Goal: Information Seeking & Learning: Learn about a topic

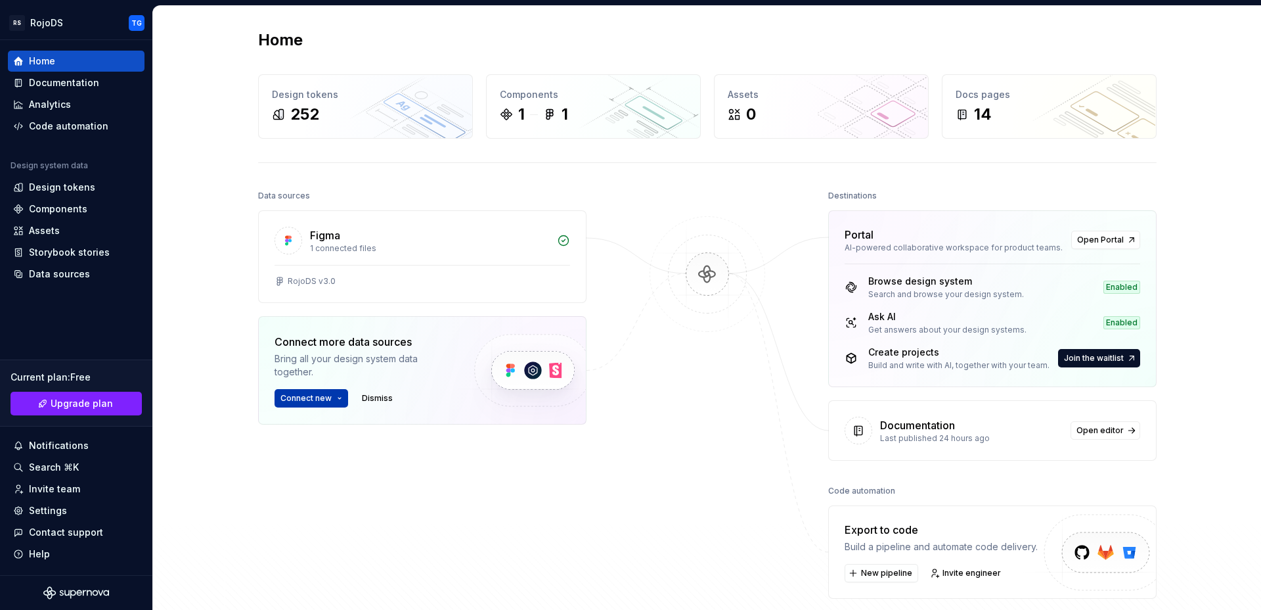
click at [333, 398] on button "Connect new" at bounding box center [312, 398] width 74 height 18
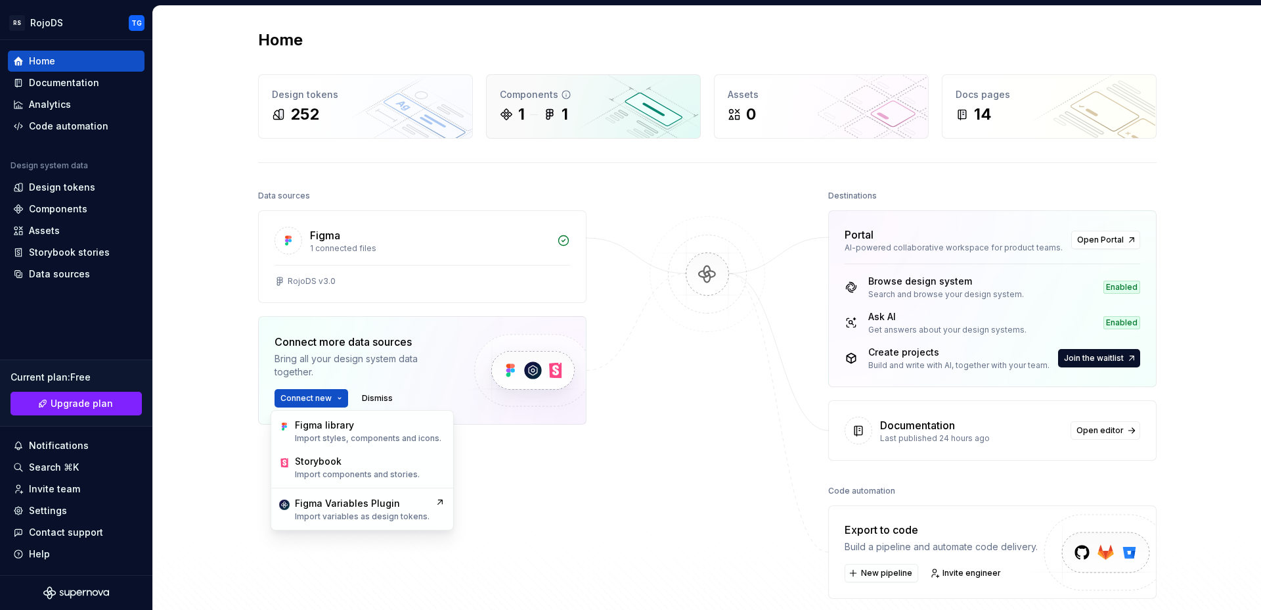
click at [545, 119] on icon at bounding box center [549, 114] width 13 height 13
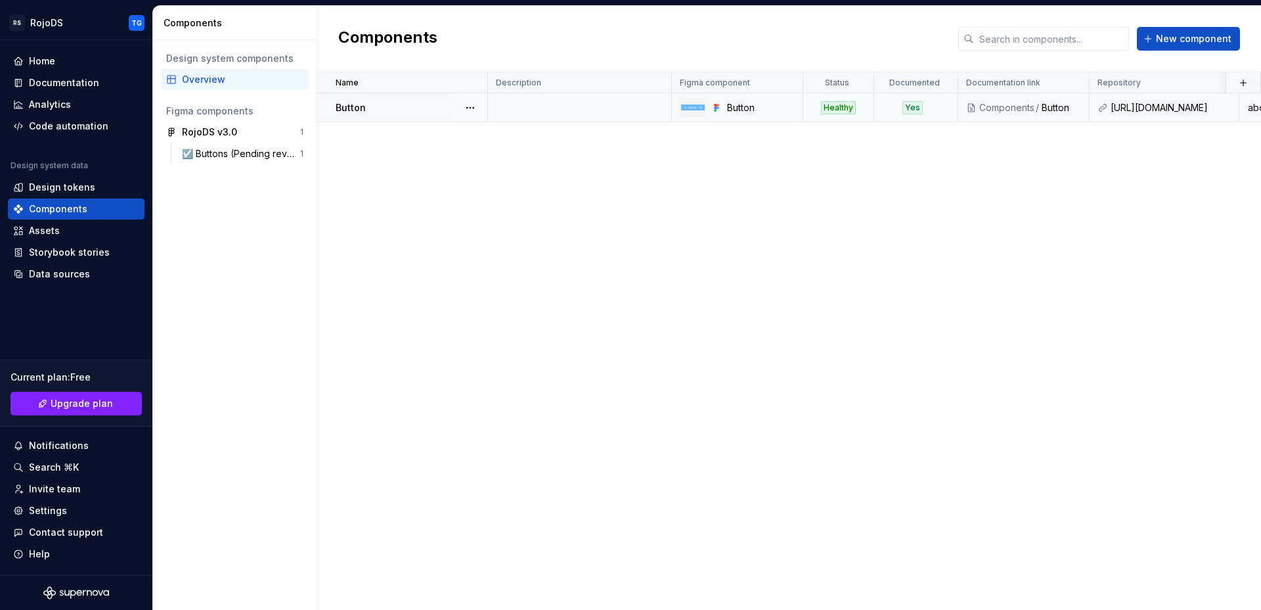
click at [378, 108] on div "Button" at bounding box center [411, 107] width 151 height 13
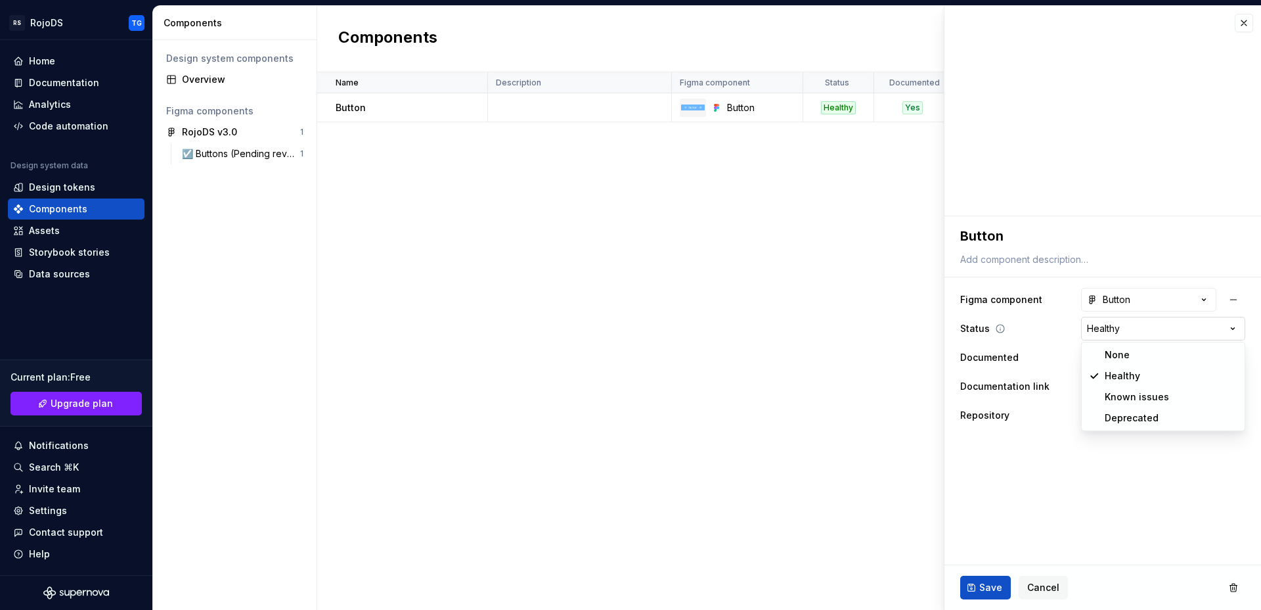
click at [1148, 322] on html "**********" at bounding box center [630, 305] width 1261 height 610
click at [1137, 457] on html "**********" at bounding box center [630, 305] width 1261 height 610
click at [1137, 457] on fieldset "**********" at bounding box center [1103, 412] width 317 height 393
click at [1129, 516] on fieldset "**********" at bounding box center [1103, 412] width 317 height 393
click at [1053, 582] on span "Cancel" at bounding box center [1043, 587] width 32 height 13
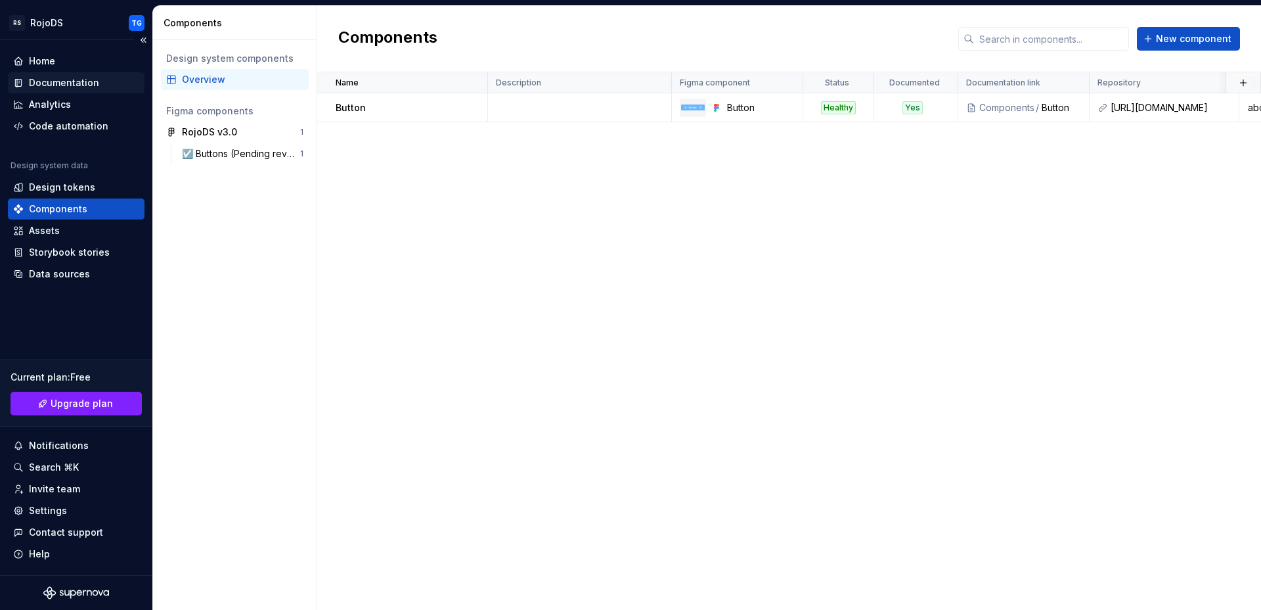
click at [58, 84] on div "Documentation" at bounding box center [64, 82] width 70 height 13
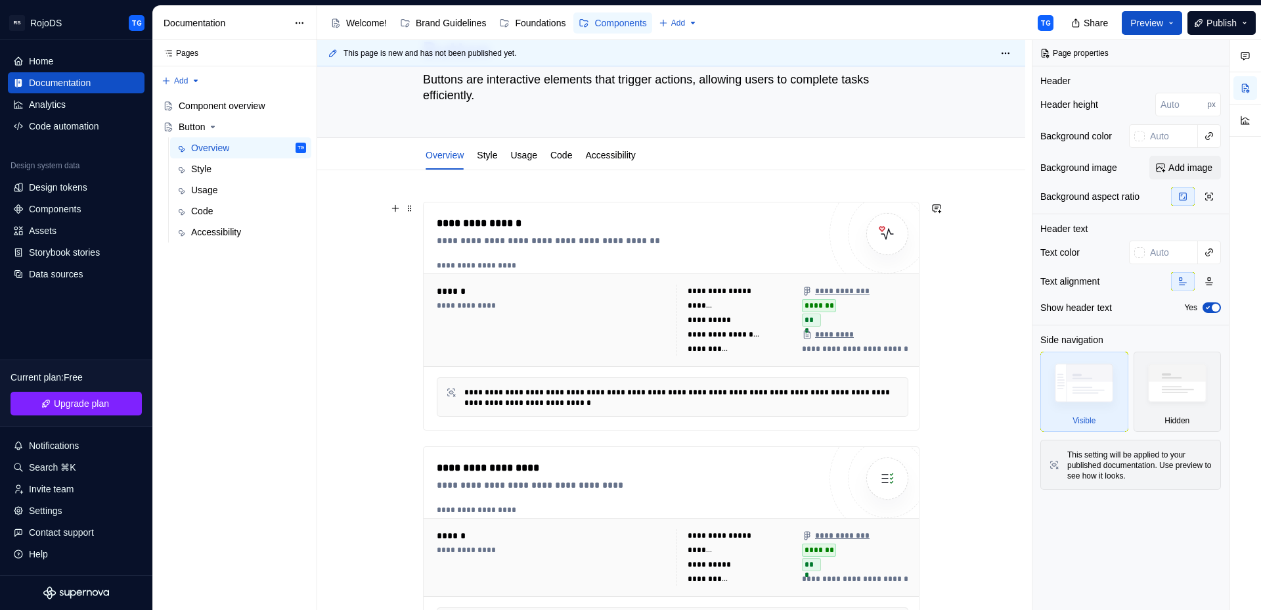
scroll to position [81, 0]
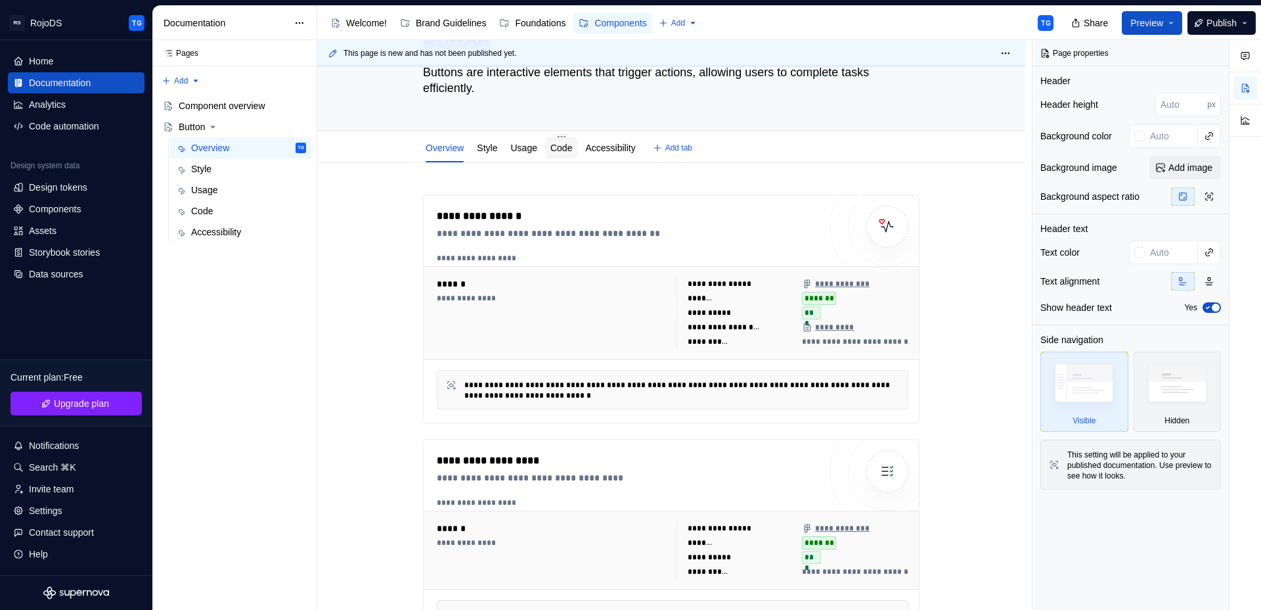
click at [568, 150] on link "Code" at bounding box center [561, 148] width 22 height 11
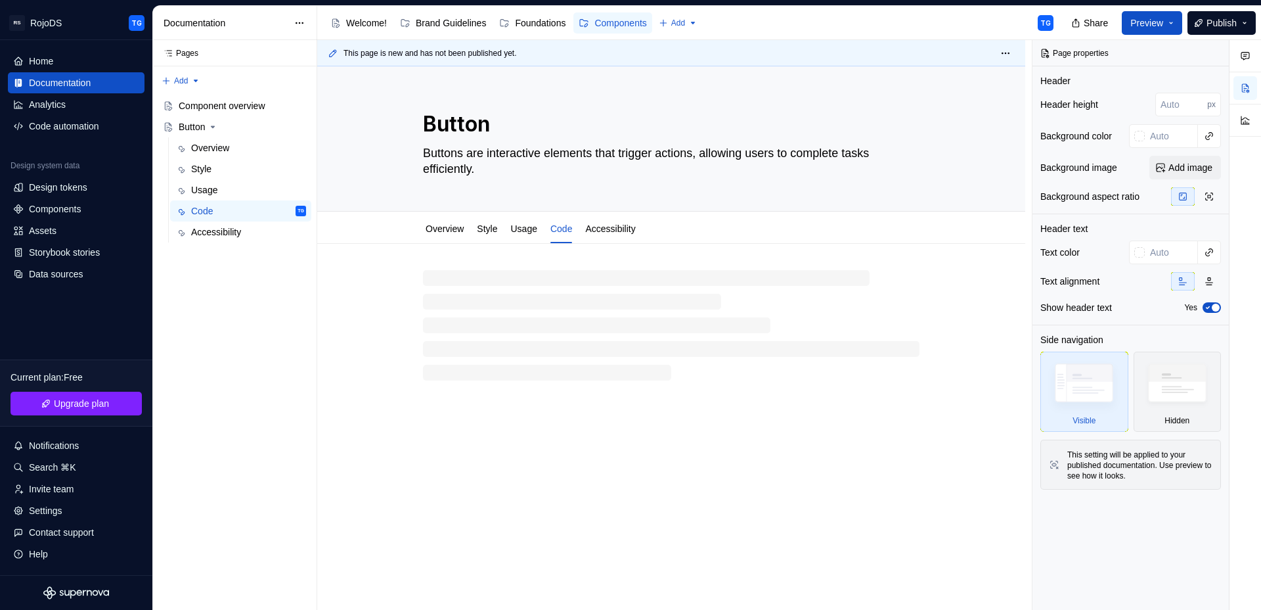
type textarea "*"
click at [555, 292] on div at bounding box center [671, 300] width 497 height 50
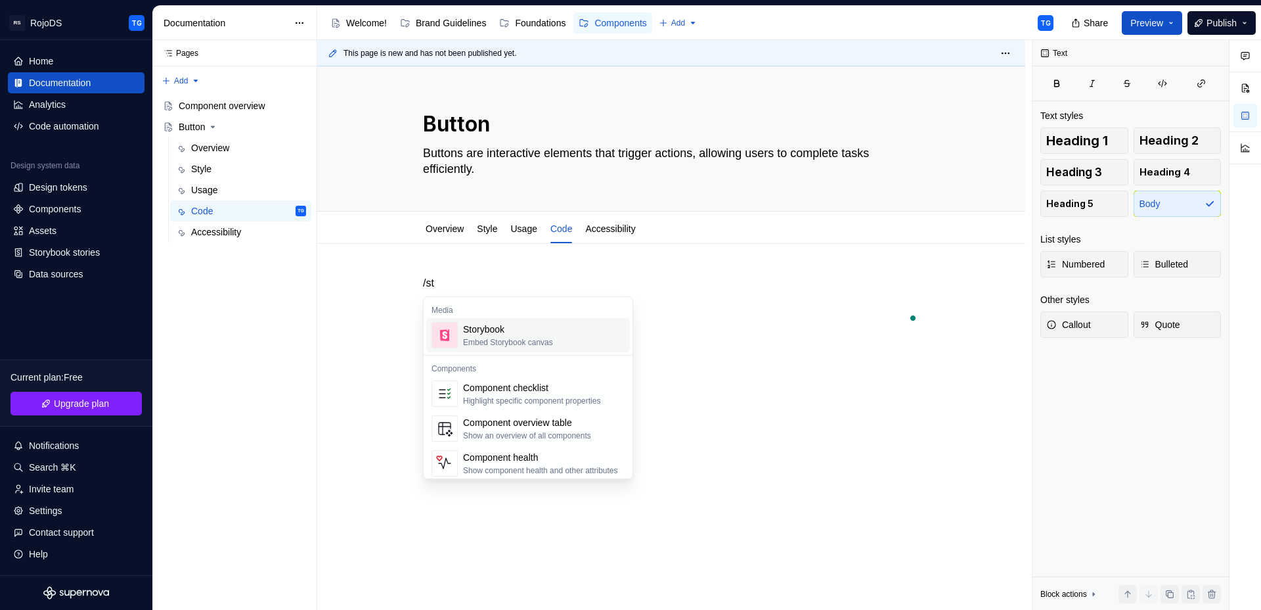
click at [529, 342] on div "Embed Storybook canvas" at bounding box center [508, 342] width 90 height 11
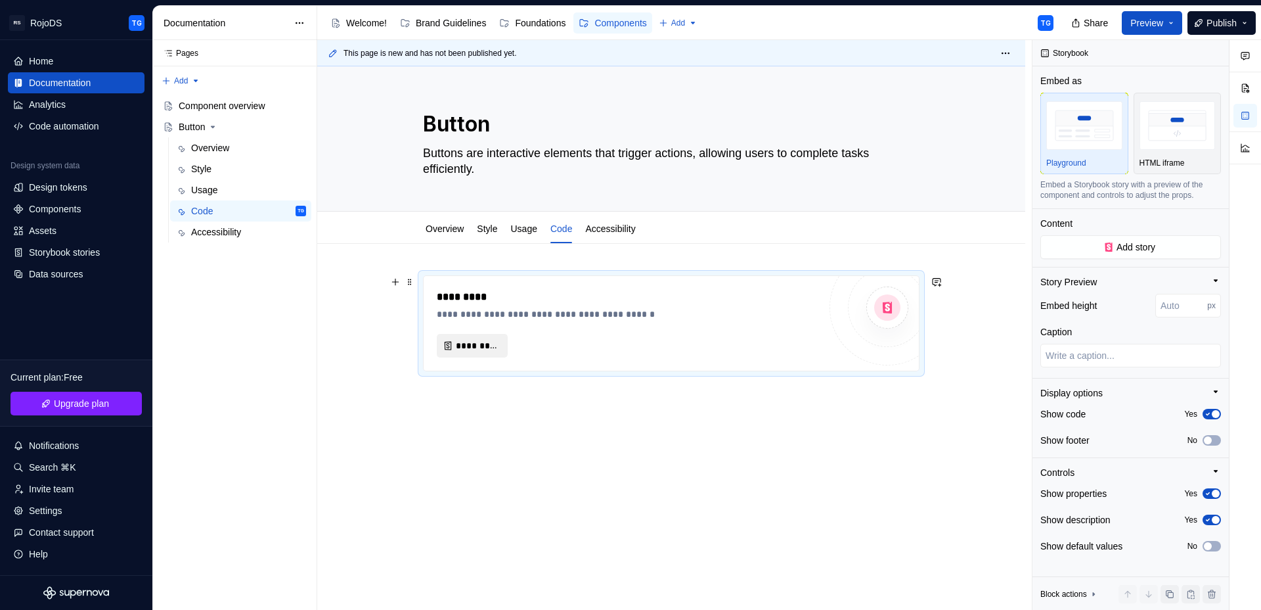
click at [499, 349] on button "*********" at bounding box center [472, 346] width 71 height 24
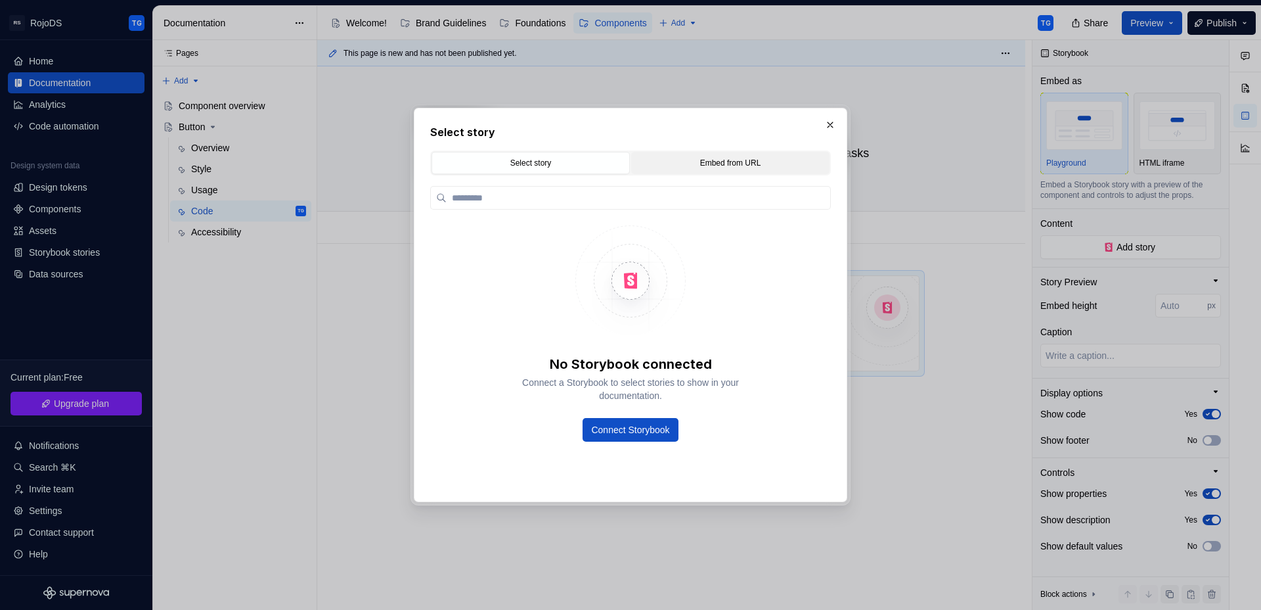
click at [700, 167] on div "Embed from URL" at bounding box center [730, 162] width 189 height 13
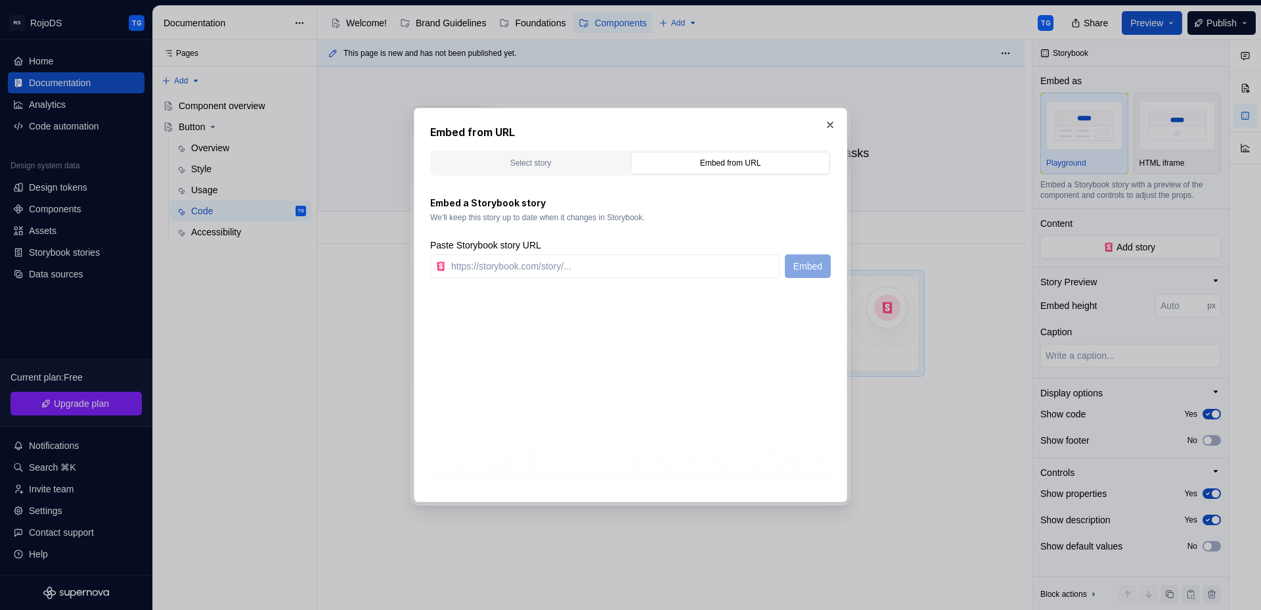
type textarea "*"
click at [583, 269] on input "text" at bounding box center [613, 266] width 334 height 24
paste input "[URL][DOMAIN_NAME]"
type input "[URL][DOMAIN_NAME]"
click at [794, 268] on span "Embed" at bounding box center [808, 265] width 29 height 13
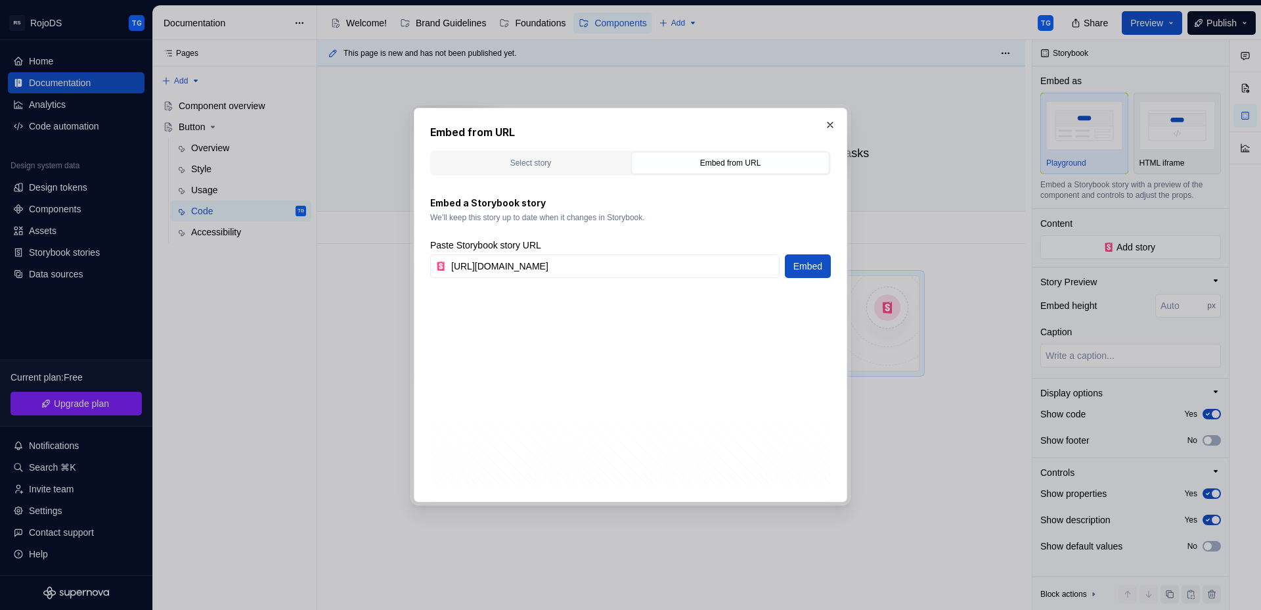
type textarea "*"
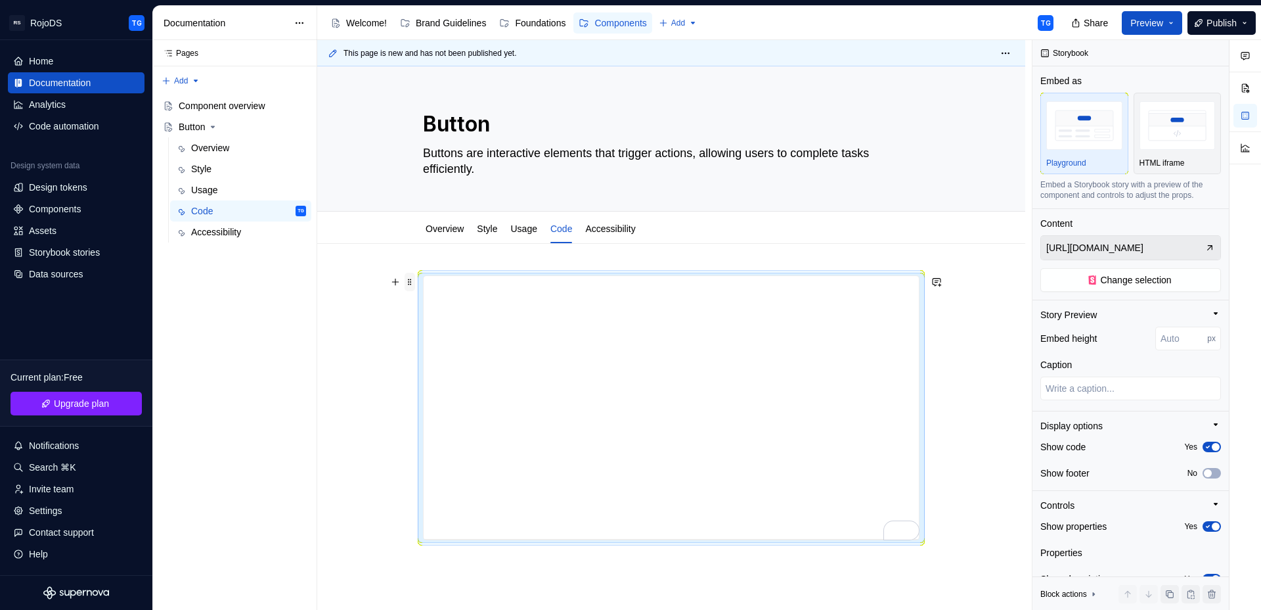
click at [409, 279] on span at bounding box center [410, 282] width 11 height 18
click at [451, 407] on div "Delete" at bounding box center [464, 398] width 112 height 21
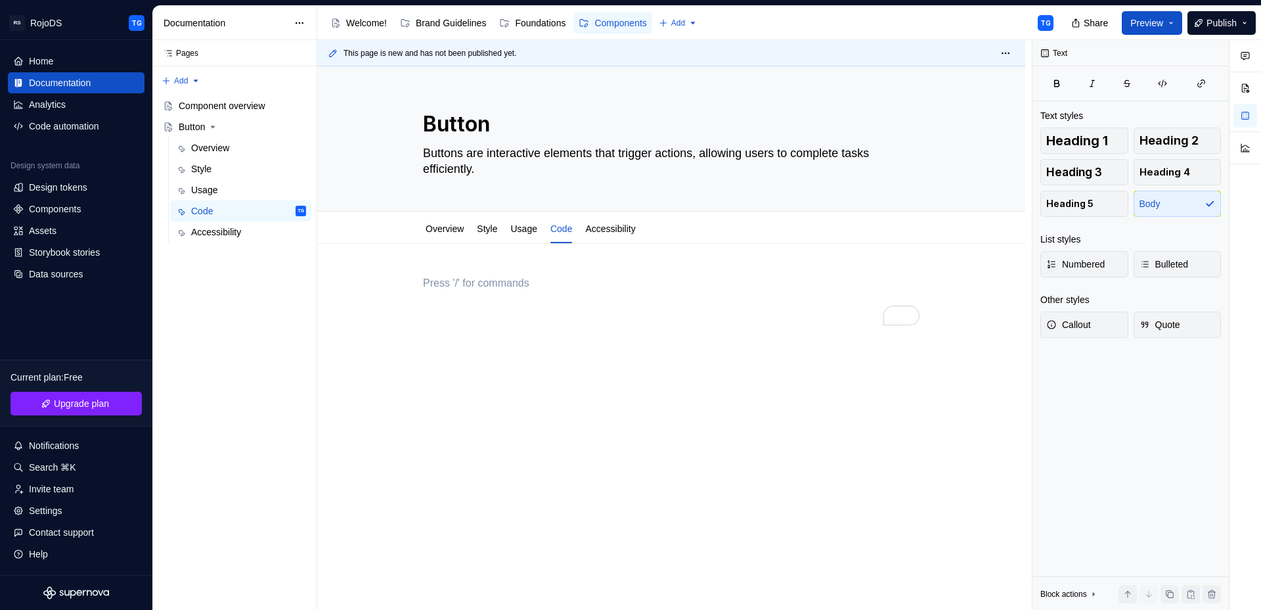
click at [445, 291] on div "To enrich screen reader interactions, please activate Accessibility in Grammarl…" at bounding box center [671, 300] width 497 height 50
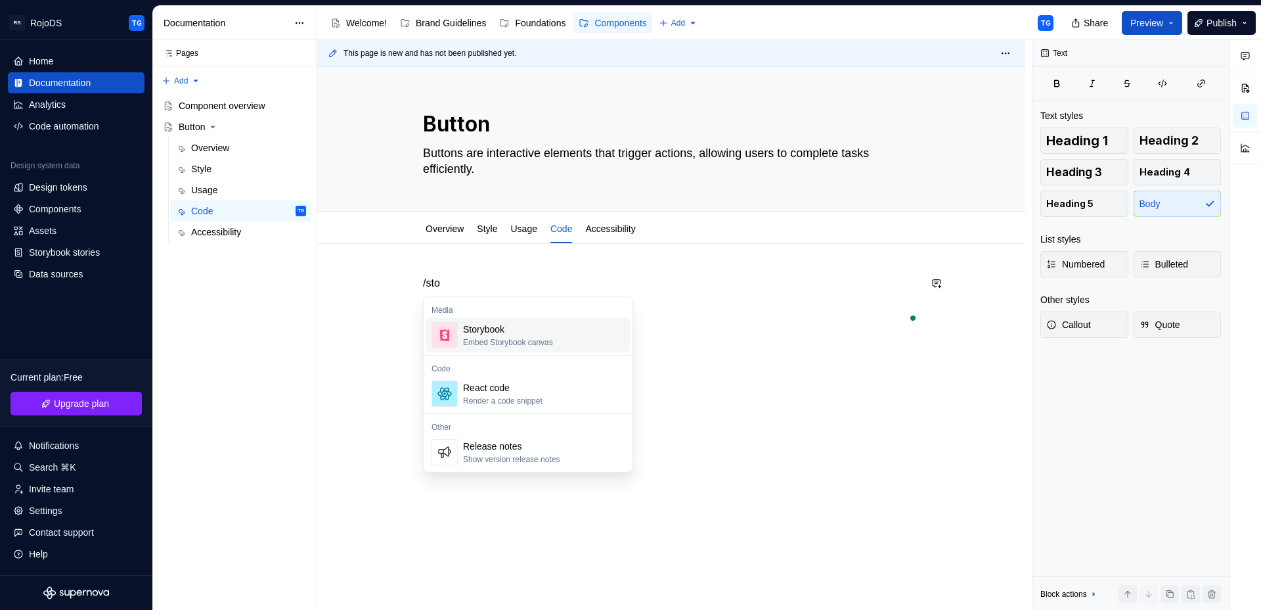
click at [497, 337] on div "Embed Storybook canvas" at bounding box center [508, 342] width 90 height 11
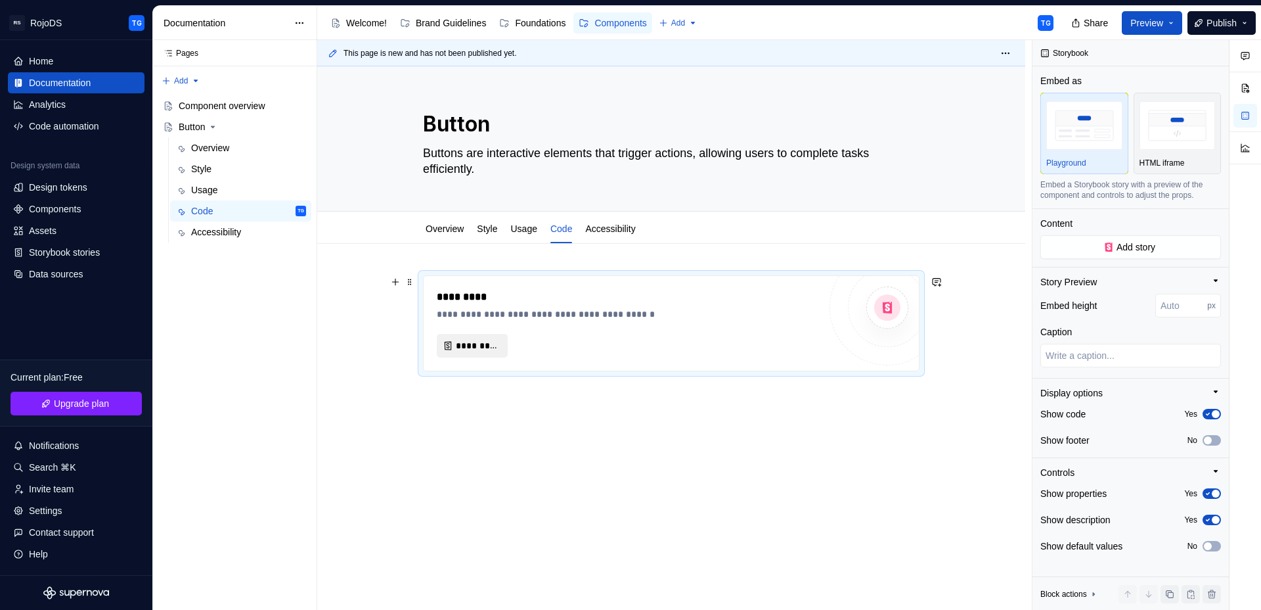
click at [478, 343] on span "*********" at bounding box center [477, 345] width 43 height 13
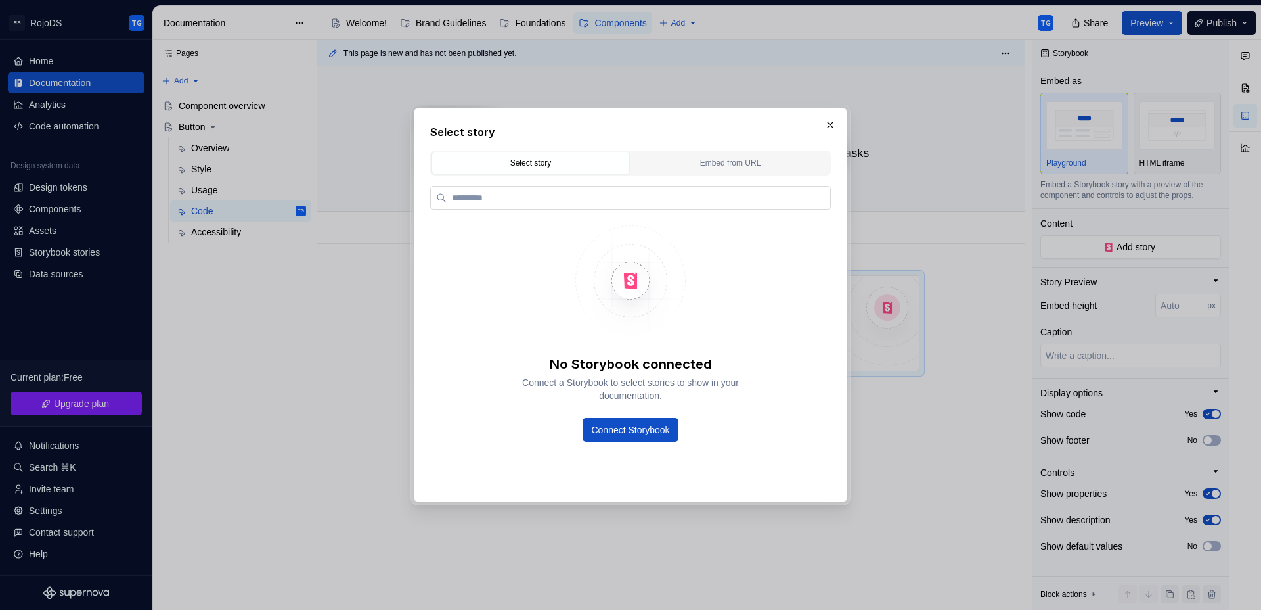
click at [508, 206] on label at bounding box center [630, 198] width 401 height 24
click at [508, 204] on input "search" at bounding box center [639, 197] width 384 height 13
click at [759, 160] on div "Embed from URL" at bounding box center [730, 162] width 189 height 13
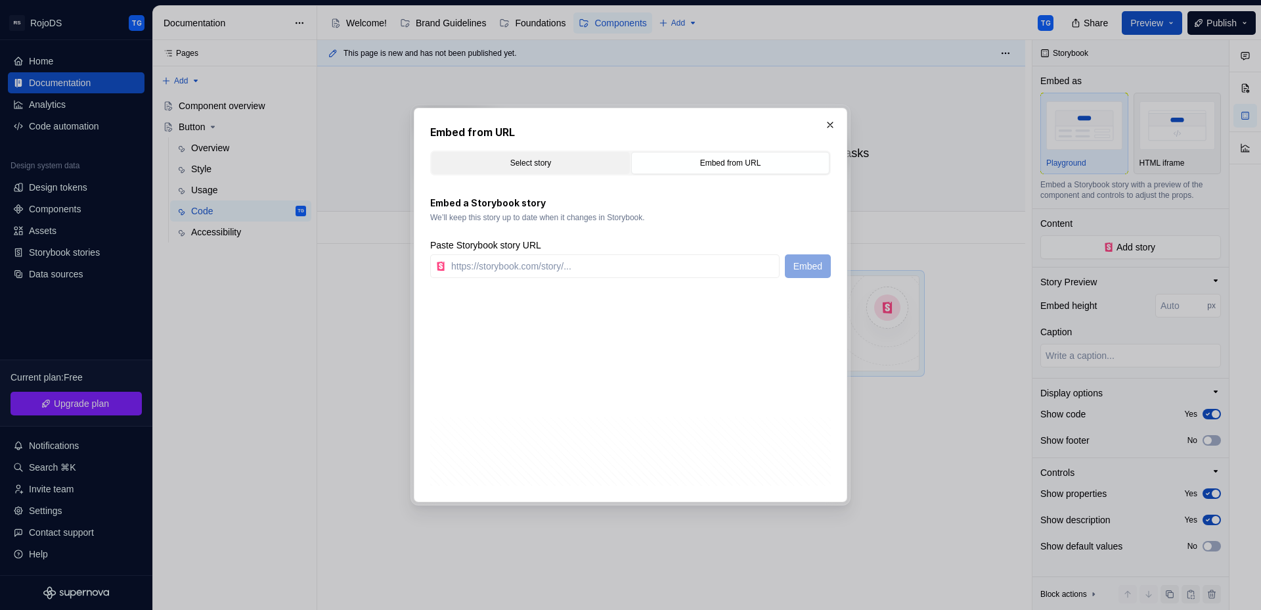
click at [522, 166] on div "Select story" at bounding box center [530, 162] width 189 height 13
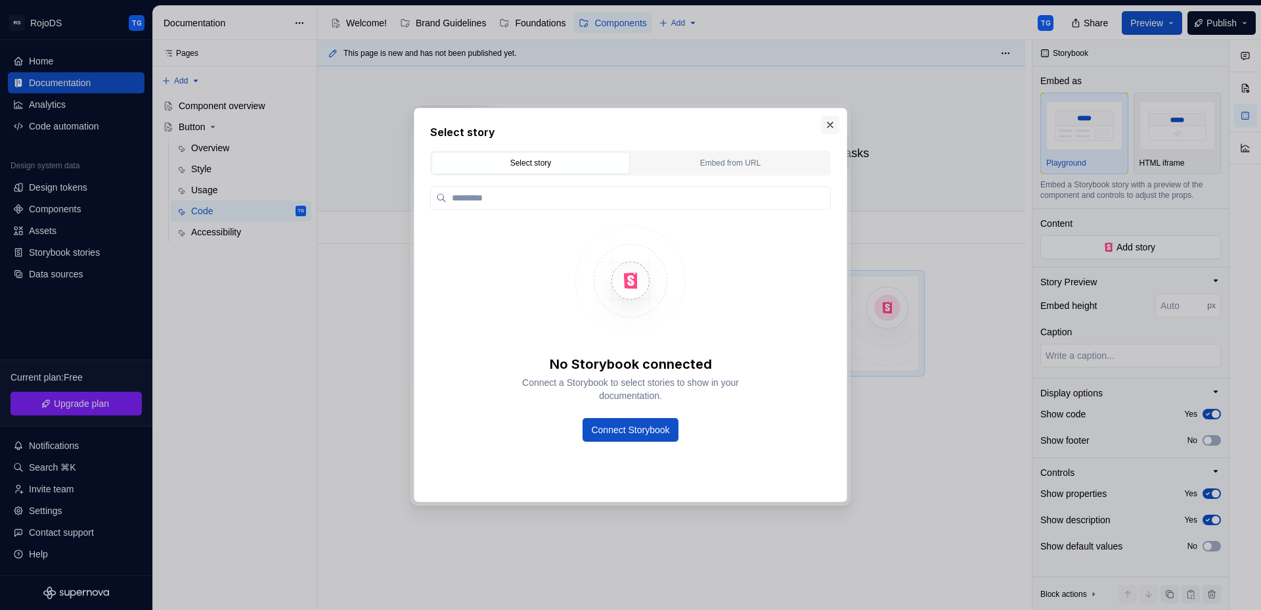
click at [826, 123] on button "button" at bounding box center [830, 125] width 18 height 18
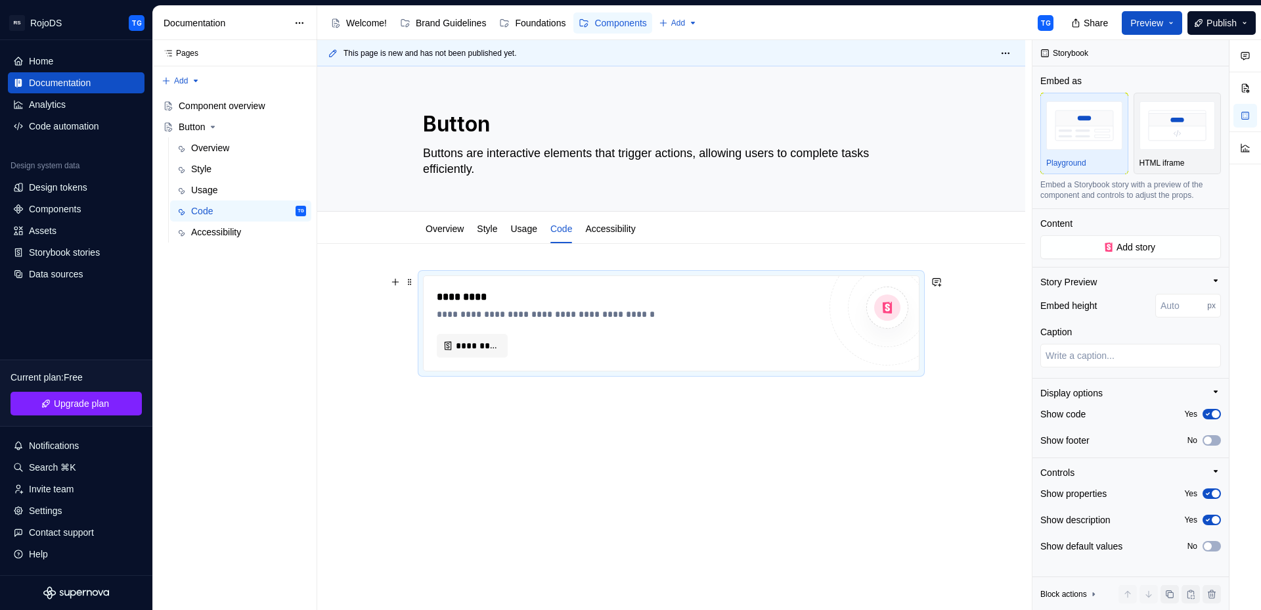
click at [677, 351] on div "*********" at bounding box center [628, 346] width 382 height 24
click at [532, 231] on link "Usage" at bounding box center [523, 228] width 26 height 11
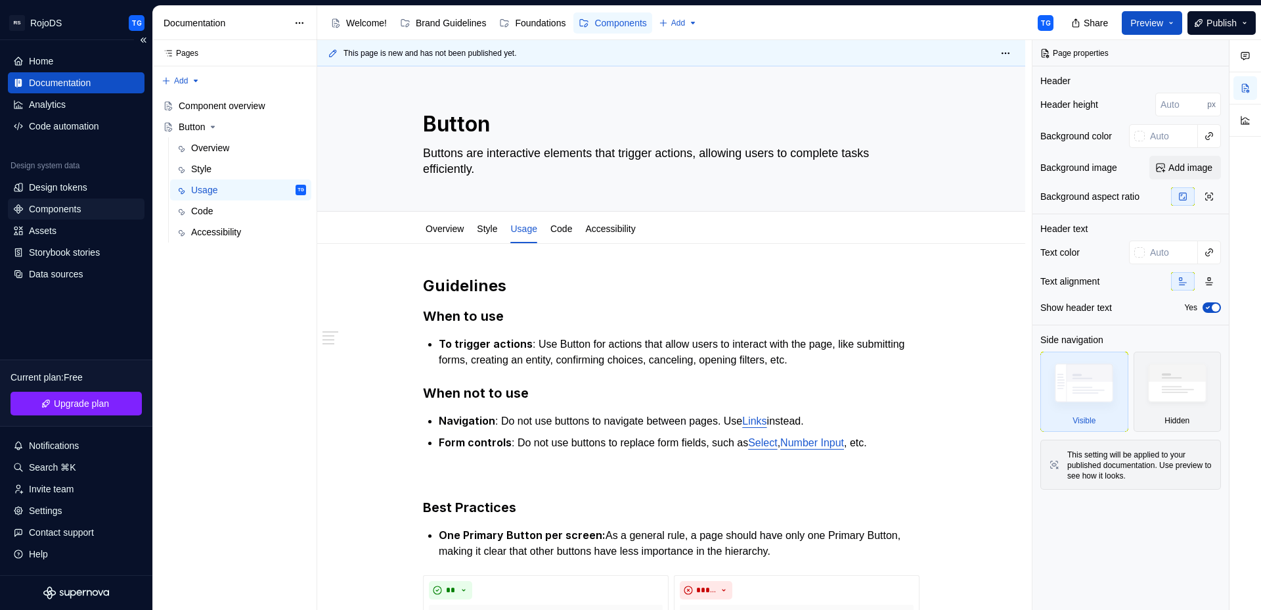
click at [69, 208] on div "Components" at bounding box center [55, 208] width 52 height 13
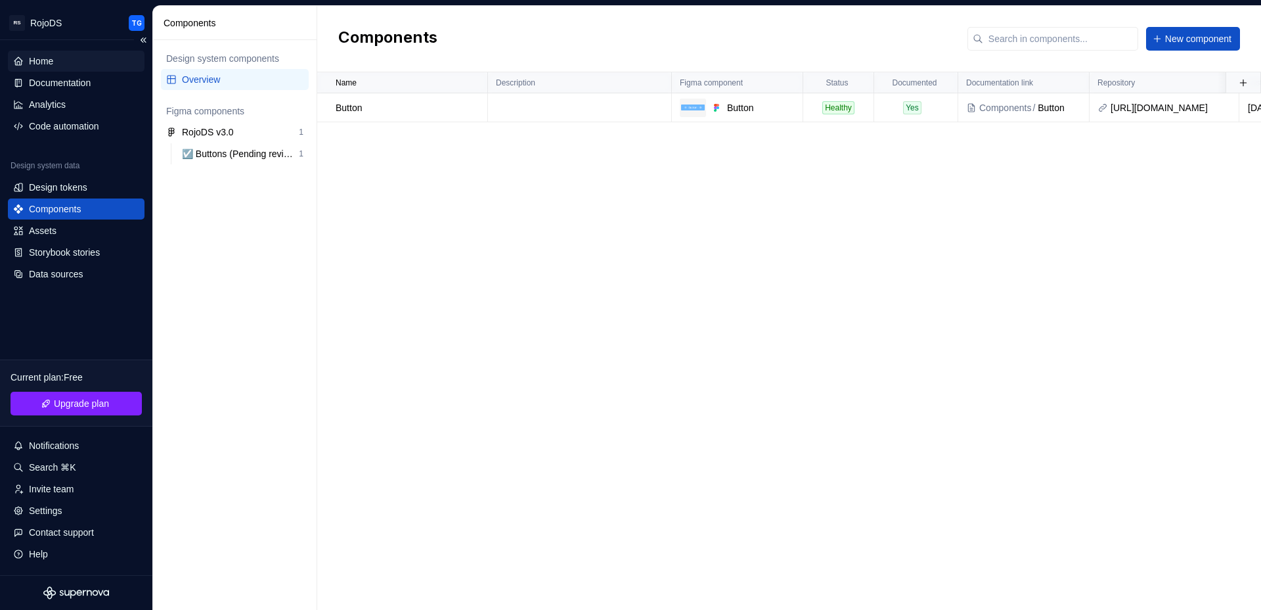
click at [53, 65] on div "Home" at bounding box center [41, 61] width 24 height 13
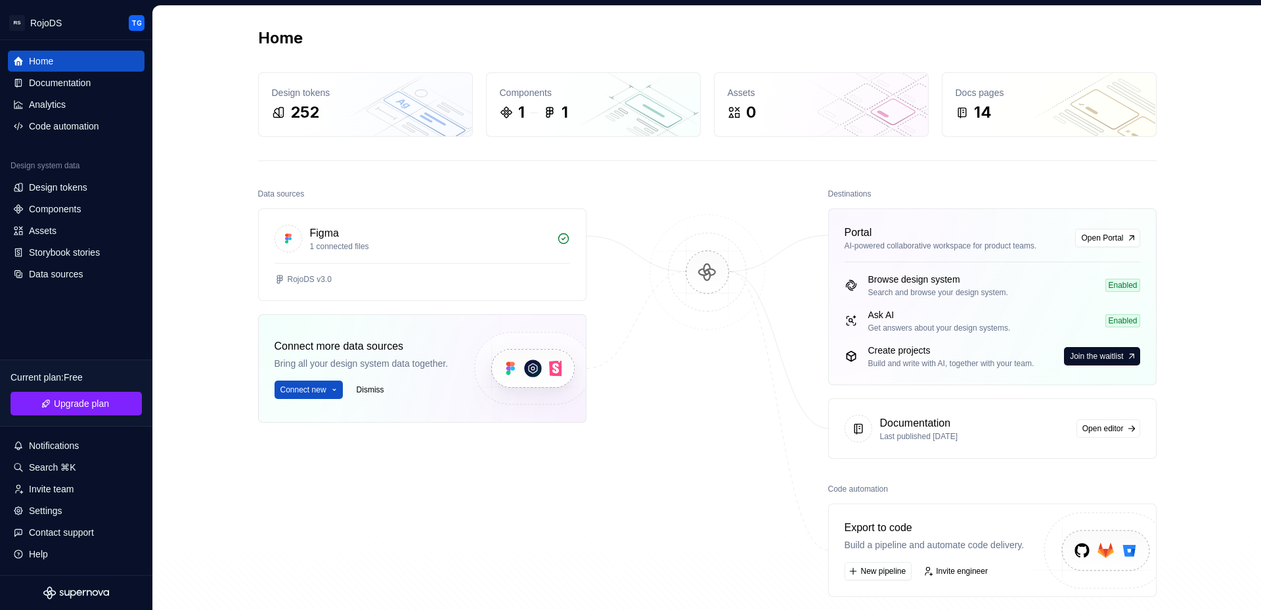
scroll to position [3, 0]
click at [581, 104] on div "1 1" at bounding box center [593, 111] width 187 height 21
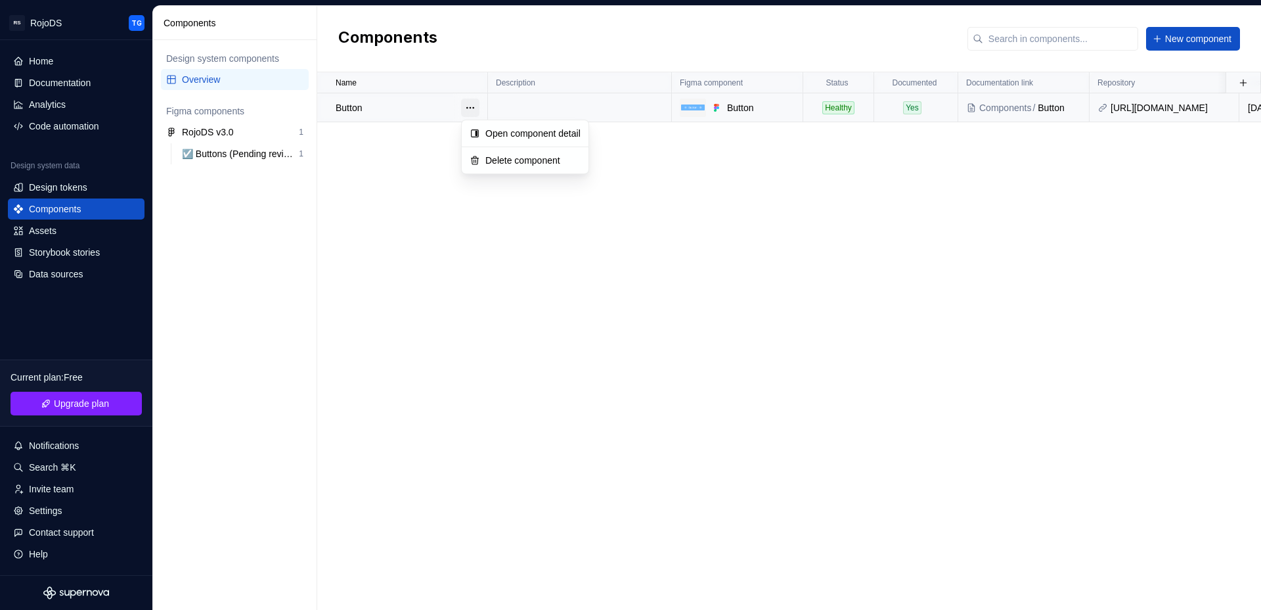
click at [468, 106] on button "button" at bounding box center [470, 108] width 18 height 18
click at [453, 192] on html "RS RojoDS TG Home Documentation Analytics Code automation Design system data De…" at bounding box center [630, 305] width 1261 height 610
click at [428, 86] on div "Name" at bounding box center [408, 83] width 144 height 11
click at [418, 99] on td "Button" at bounding box center [402, 107] width 171 height 29
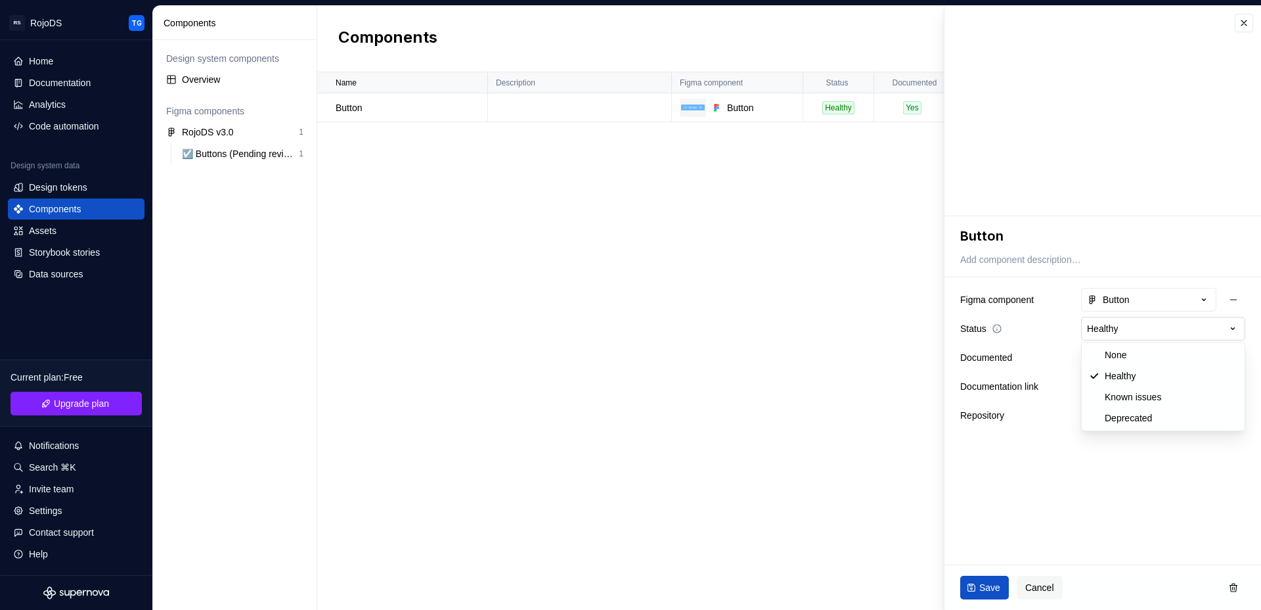
click at [1146, 332] on html "**********" at bounding box center [630, 305] width 1261 height 610
click at [1036, 448] on html "**********" at bounding box center [630, 305] width 1261 height 610
click at [772, 433] on div "Name Description Figma component Status Documented Documentation link Repositor…" at bounding box center [789, 340] width 944 height 537
click at [370, 111] on div "Button" at bounding box center [411, 107] width 151 height 13
click at [362, 108] on p "Button" at bounding box center [349, 107] width 26 height 13
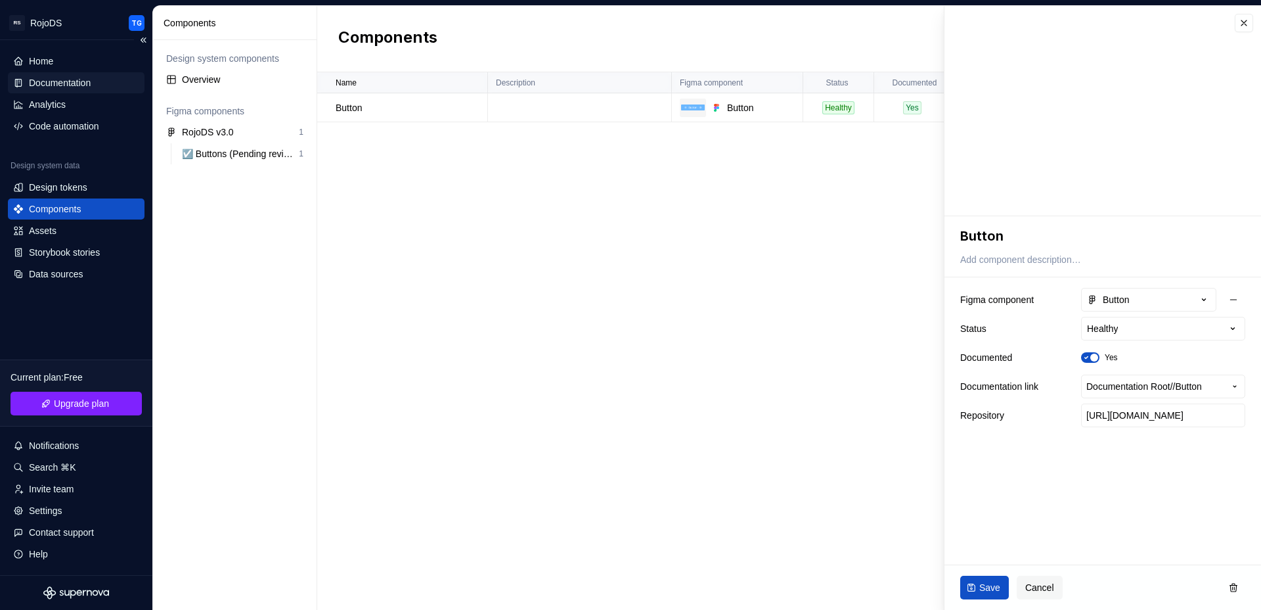
click at [70, 81] on div "Documentation" at bounding box center [60, 82] width 62 height 13
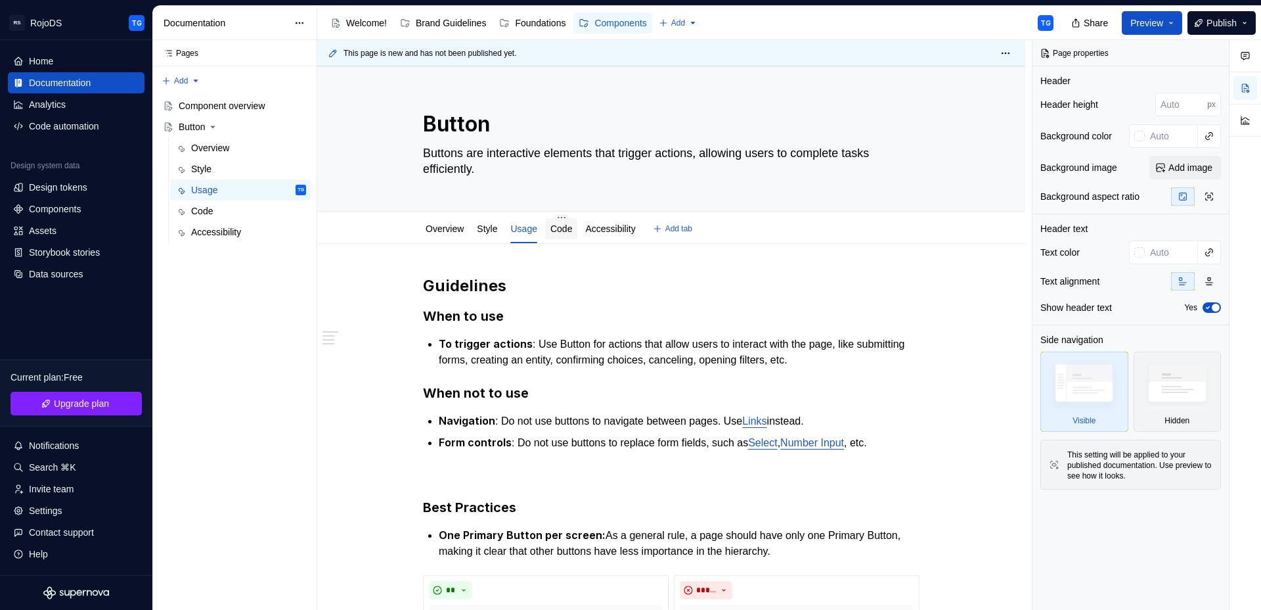
click at [568, 225] on link "Code" at bounding box center [561, 228] width 22 height 11
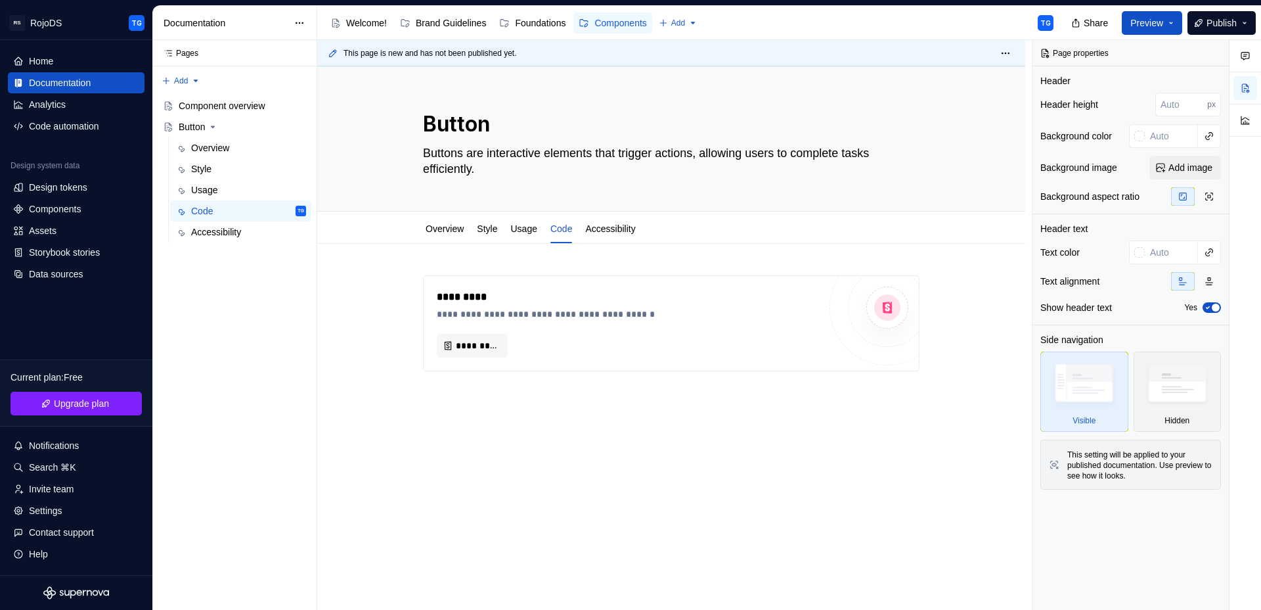
type textarea "*"
